Goal: Task Accomplishment & Management: Use online tool/utility

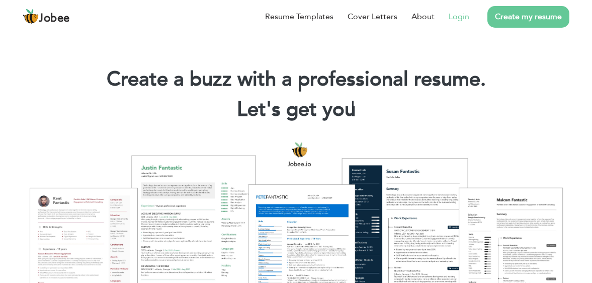
click at [457, 18] on link "Login" at bounding box center [459, 17] width 21 height 12
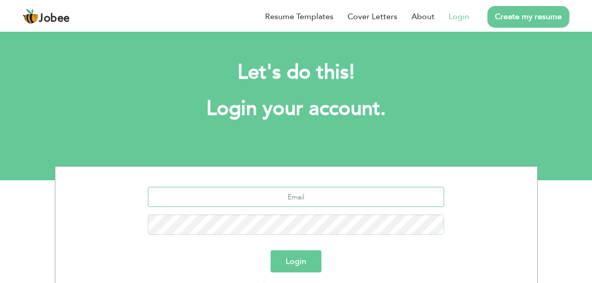
click at [329, 204] on input "text" at bounding box center [296, 197] width 296 height 20
type input "[EMAIL_ADDRESS][DOMAIN_NAME]"
click at [271, 250] on button "Login" at bounding box center [296, 261] width 51 height 22
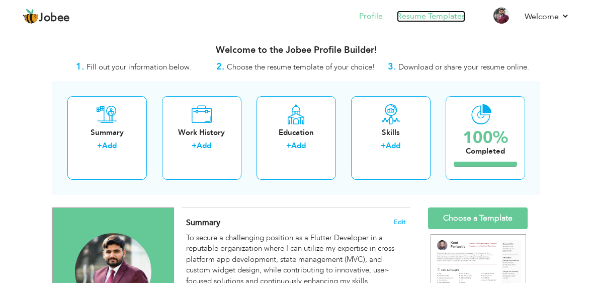
click at [419, 15] on link "Resume Templates" at bounding box center [431, 17] width 68 height 12
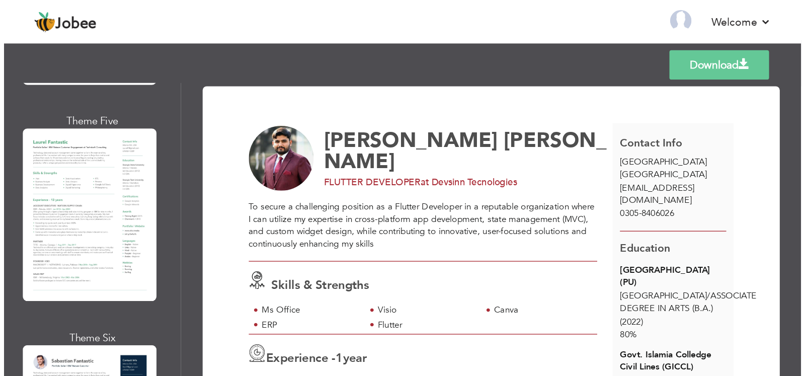
scroll to position [670, 0]
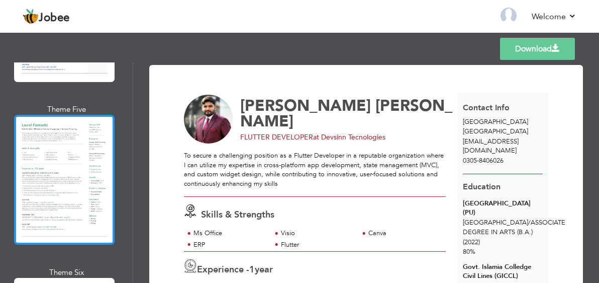
click at [74, 162] on div at bounding box center [64, 180] width 101 height 130
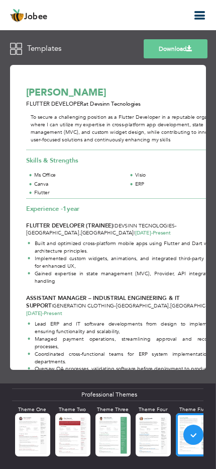
scroll to position [0, 0]
